Goal: Task Accomplishment & Management: Complete application form

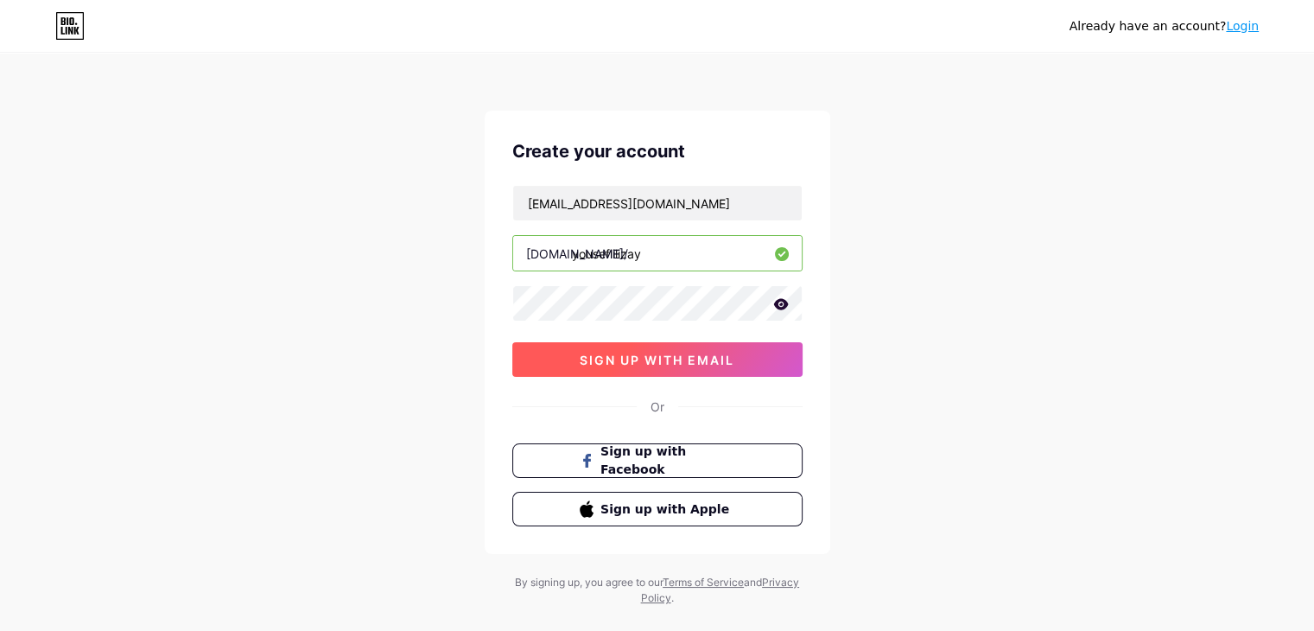
click at [670, 359] on span "sign up with email" at bounding box center [657, 360] width 155 height 15
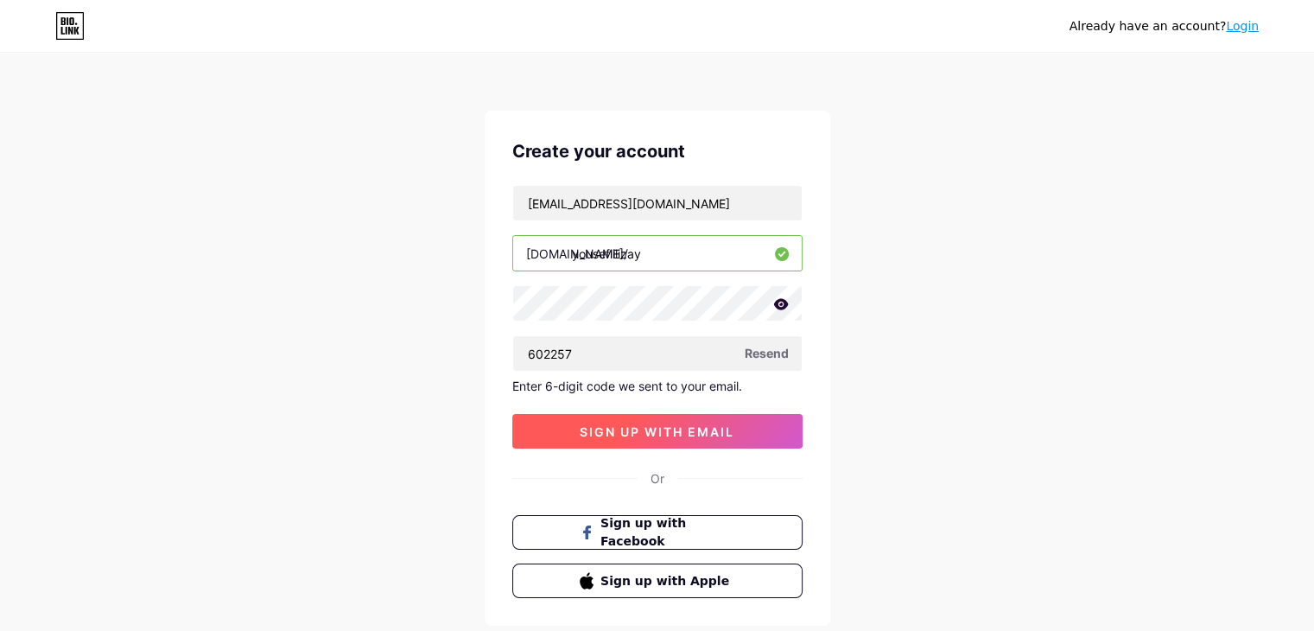
type input "602257"
click at [637, 436] on span "sign up with email" at bounding box center [657, 431] width 155 height 15
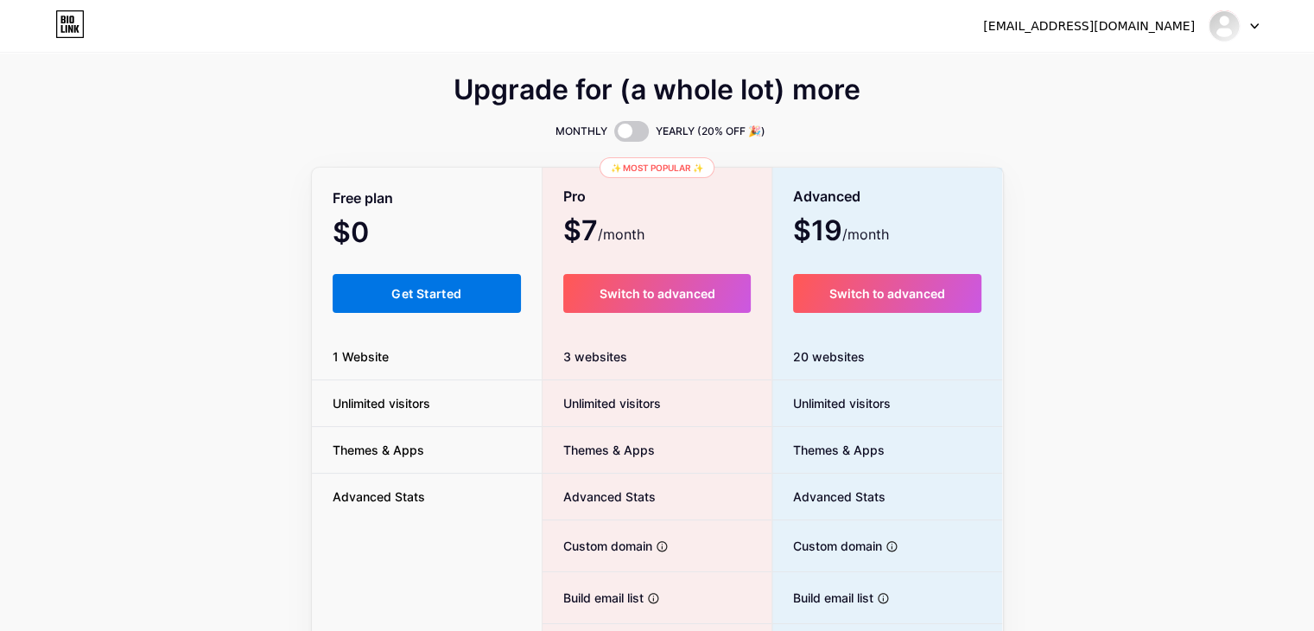
click at [442, 296] on span "Get Started" at bounding box center [426, 293] width 70 height 15
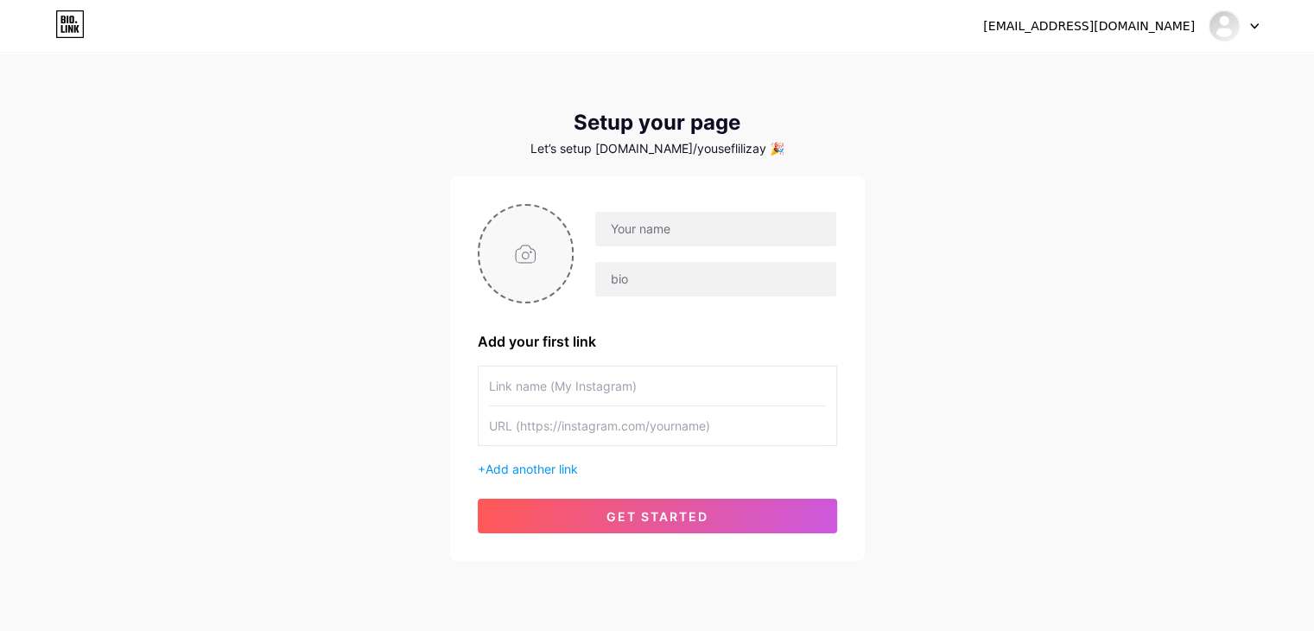
click at [532, 239] on input "file" at bounding box center [526, 254] width 93 height 96
type input "C:\fakepath\images.jpg"
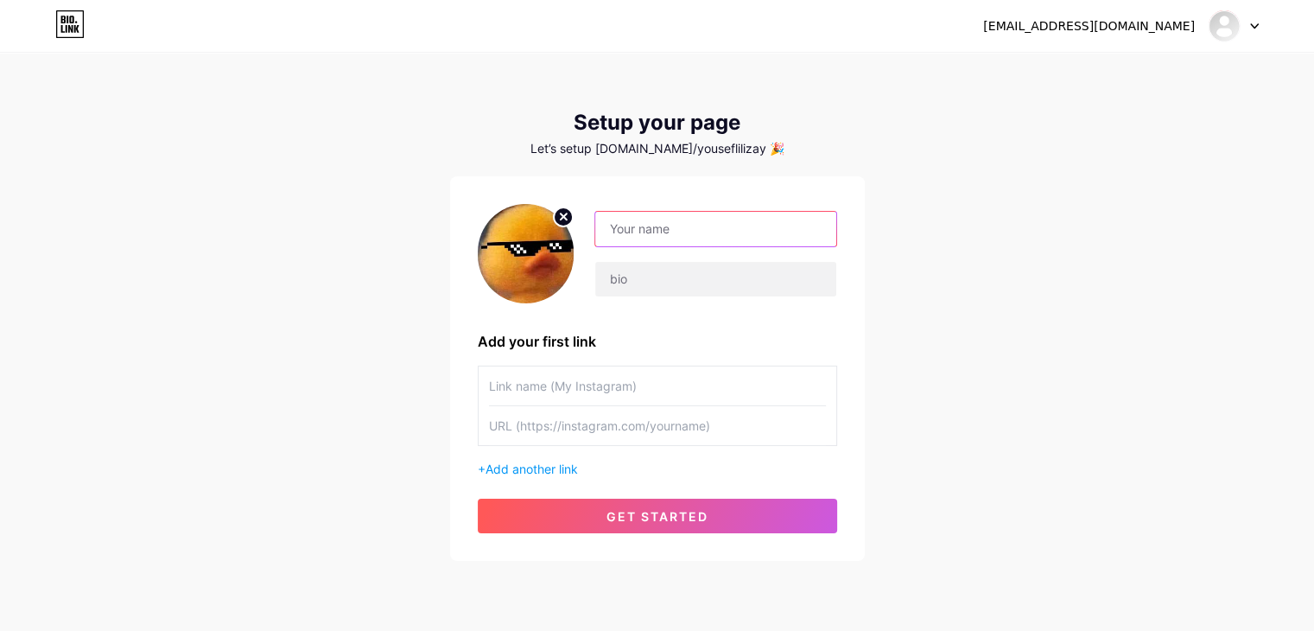
click at [654, 219] on input "text" at bounding box center [715, 229] width 240 height 35
type input "[PERSON_NAME]"
